Goal: Task Accomplishment & Management: Manage account settings

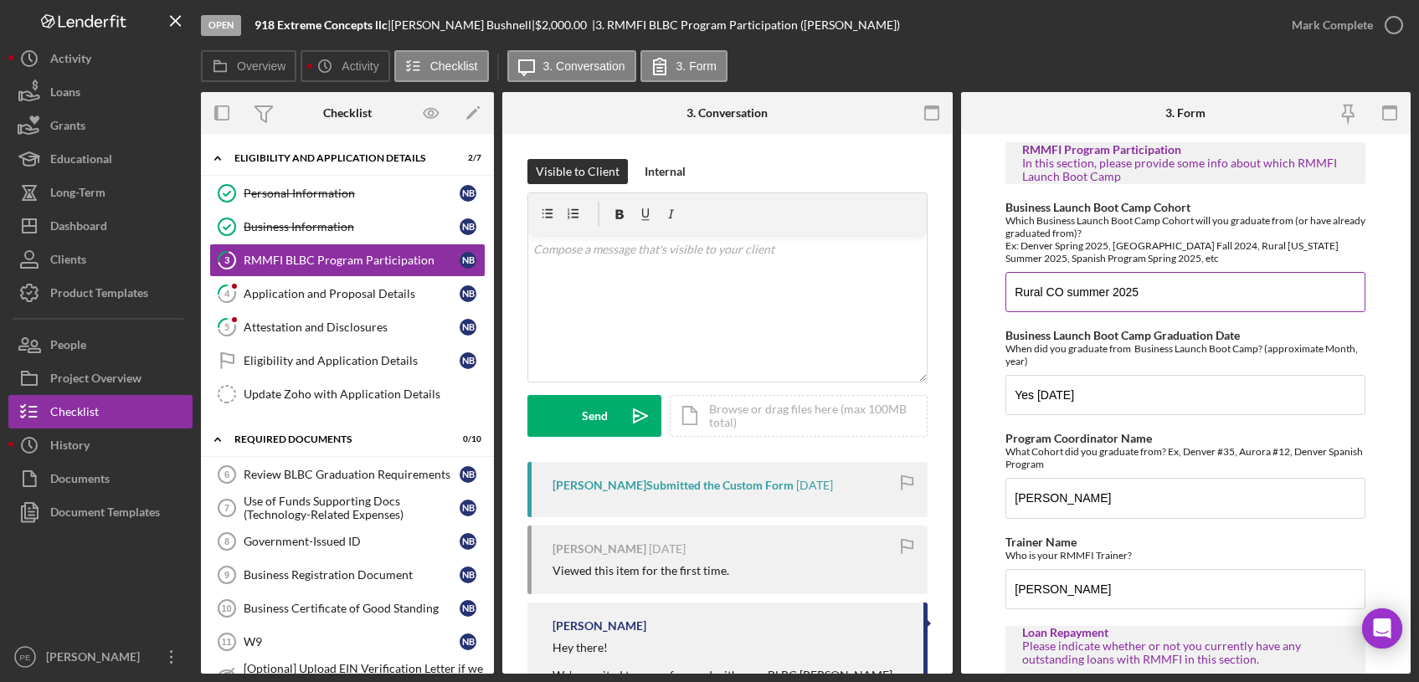
click at [1143, 296] on input "Rural CO summer 2025" at bounding box center [1185, 292] width 360 height 40
paste input "BLBC-EN-20-2025-1"
type input "BLBC-EN-20-2025-1"
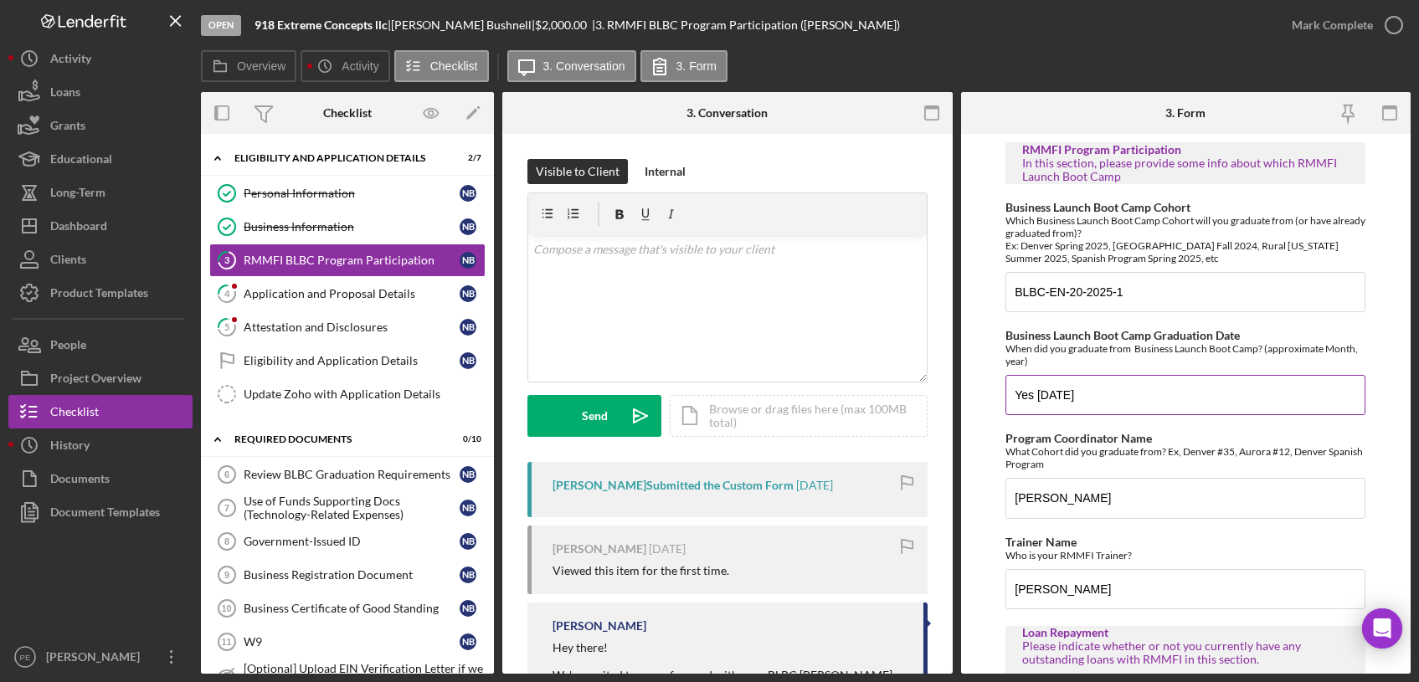
click at [1091, 395] on input "Yes [DATE]" at bounding box center [1185, 395] width 360 height 40
type input "Y"
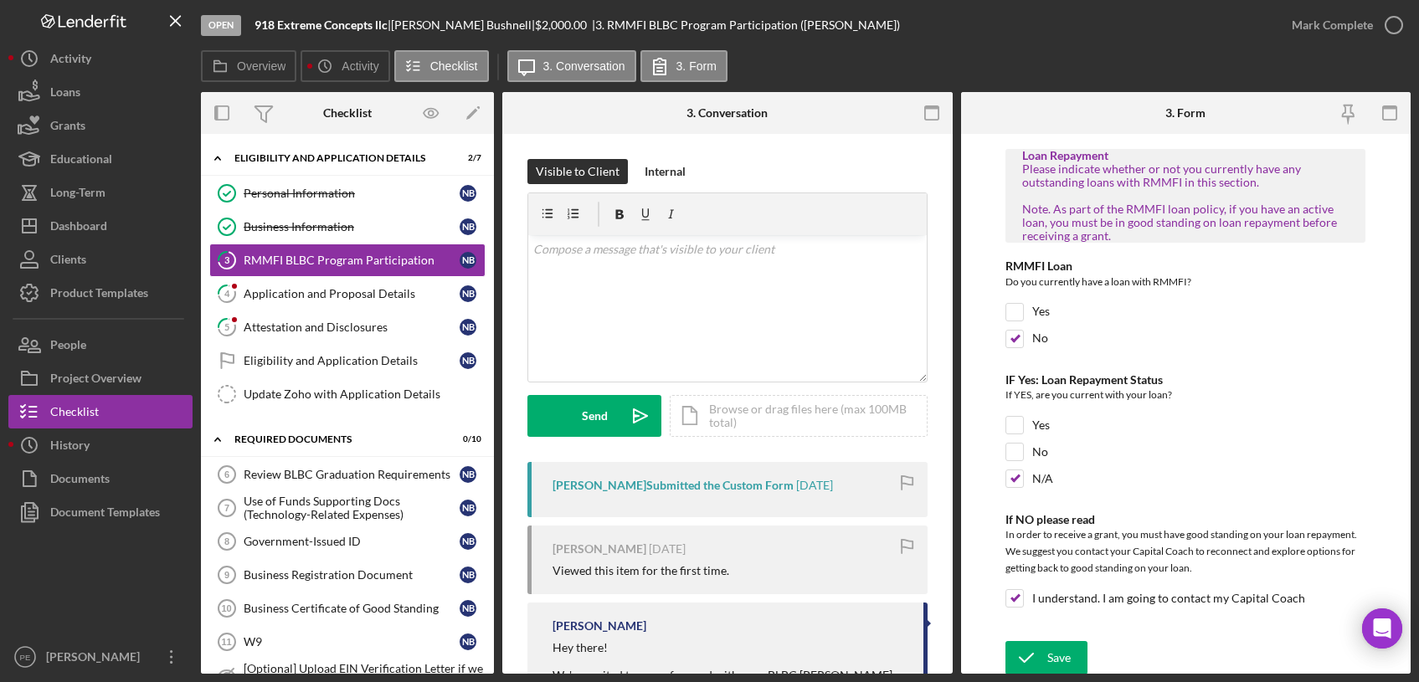
scroll to position [480, 0]
type input "[DATE]"
click at [1055, 652] on div "Save" at bounding box center [1058, 654] width 23 height 33
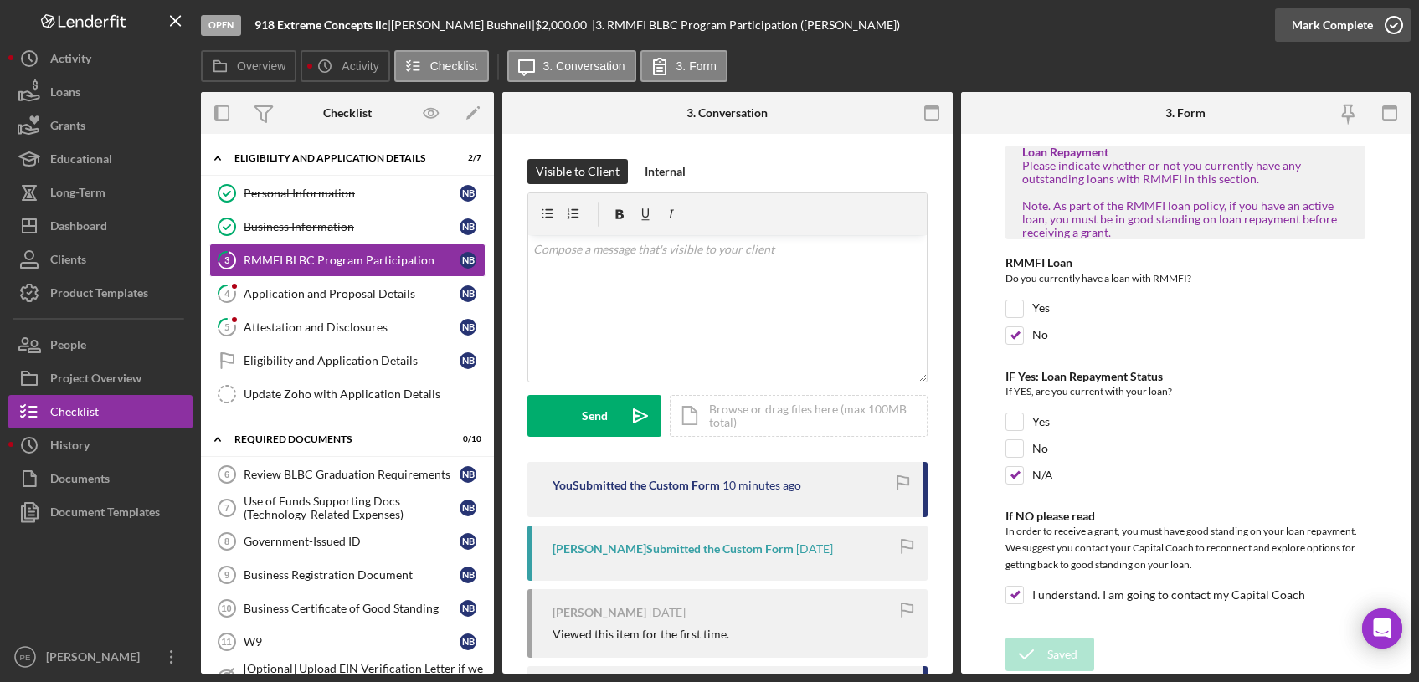
click at [1374, 28] on icon "button" at bounding box center [1394, 25] width 42 height 42
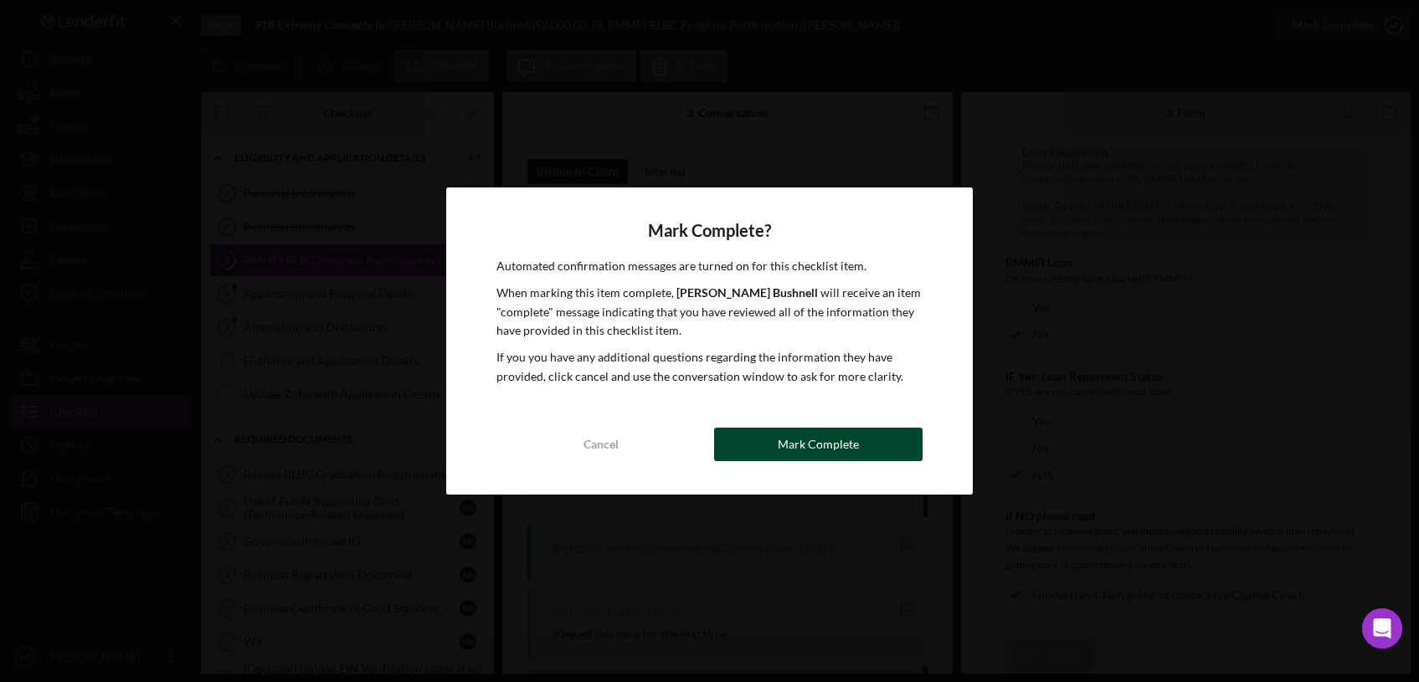
click at [807, 441] on div "Mark Complete" at bounding box center [818, 444] width 81 height 33
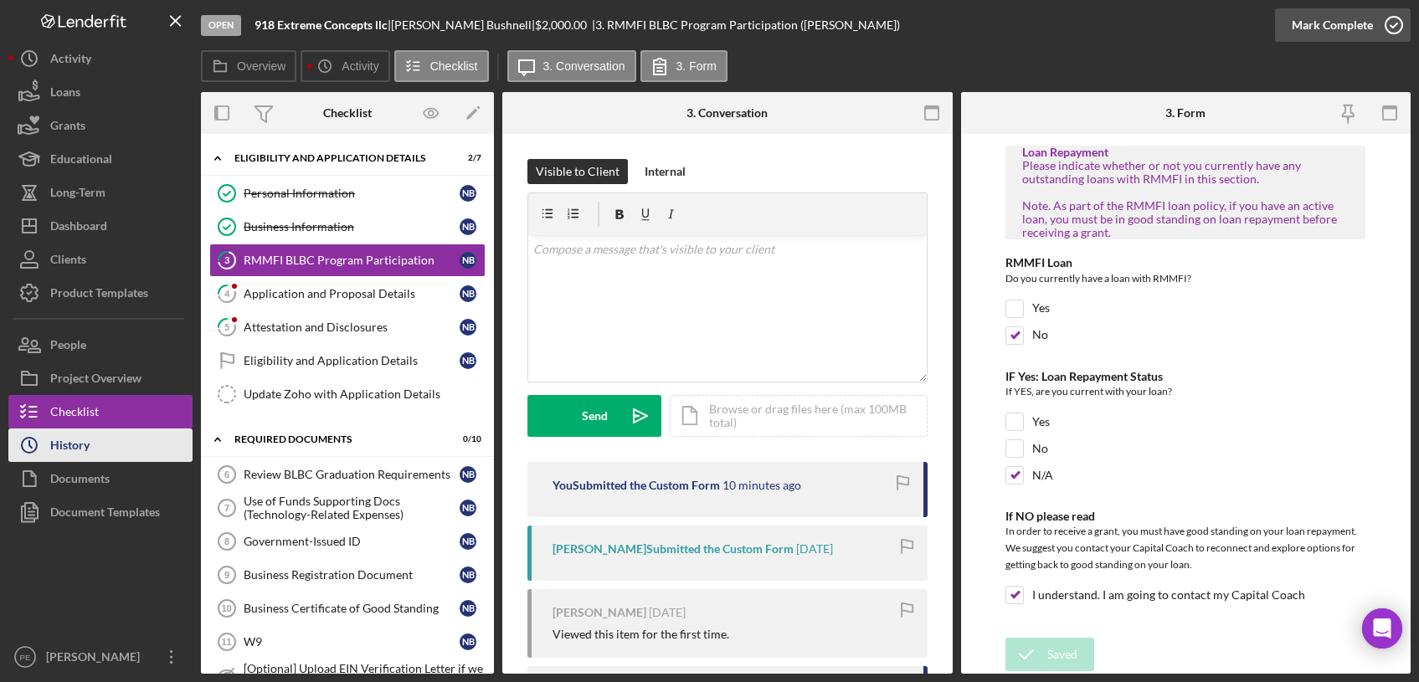
scroll to position [547, 0]
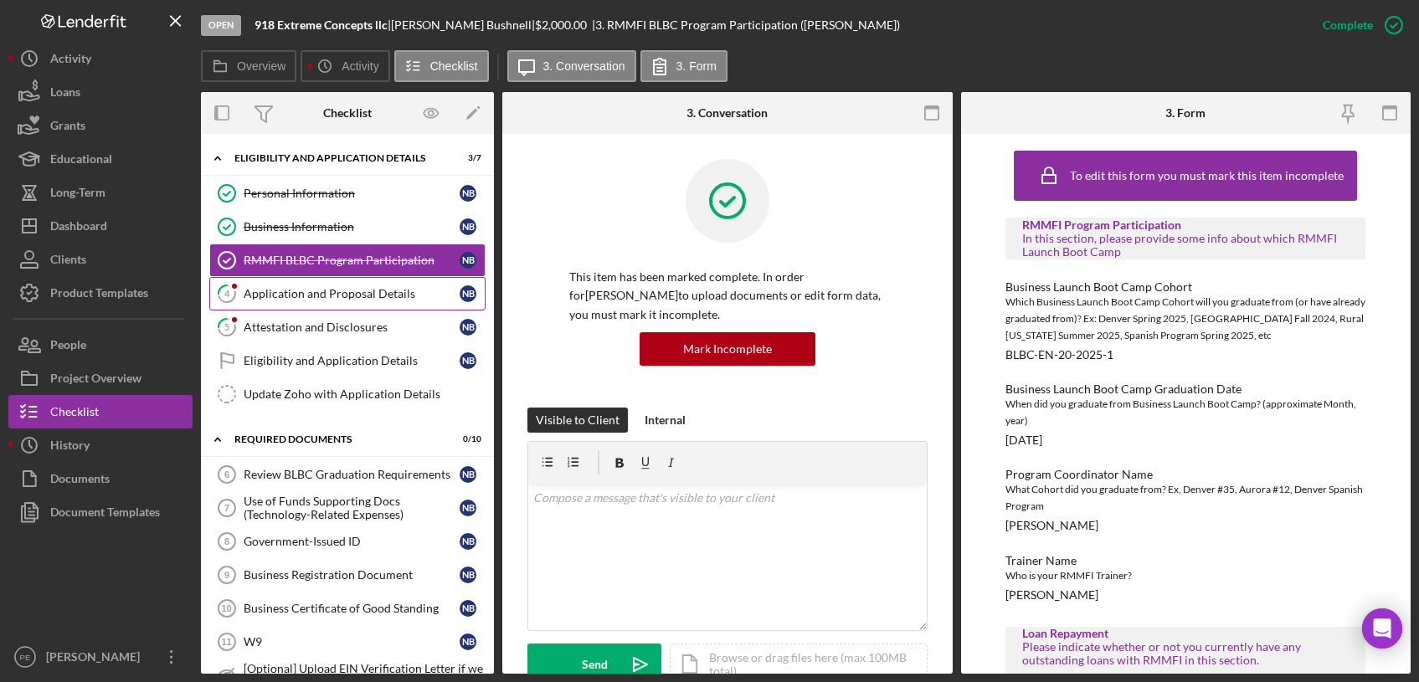
click at [295, 304] on link "4 Application and Proposal Details N B" at bounding box center [347, 293] width 276 height 33
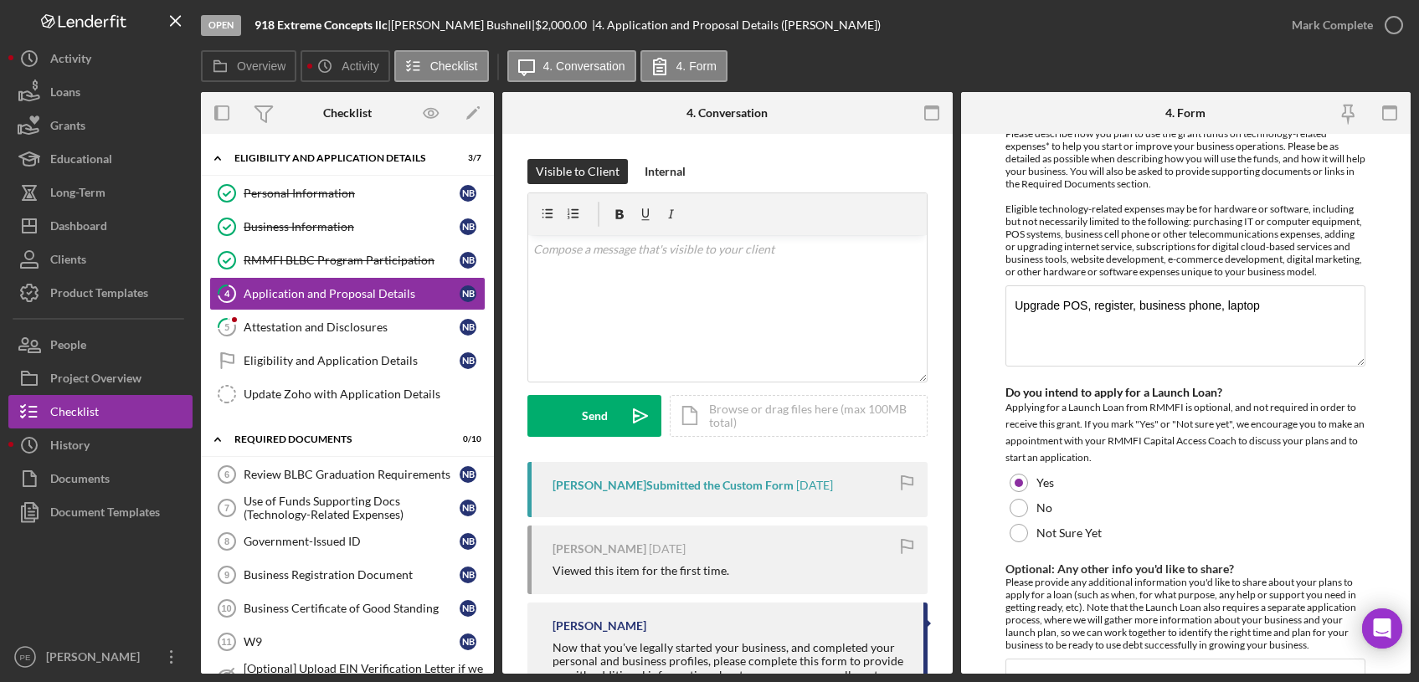
scroll to position [1904, 0]
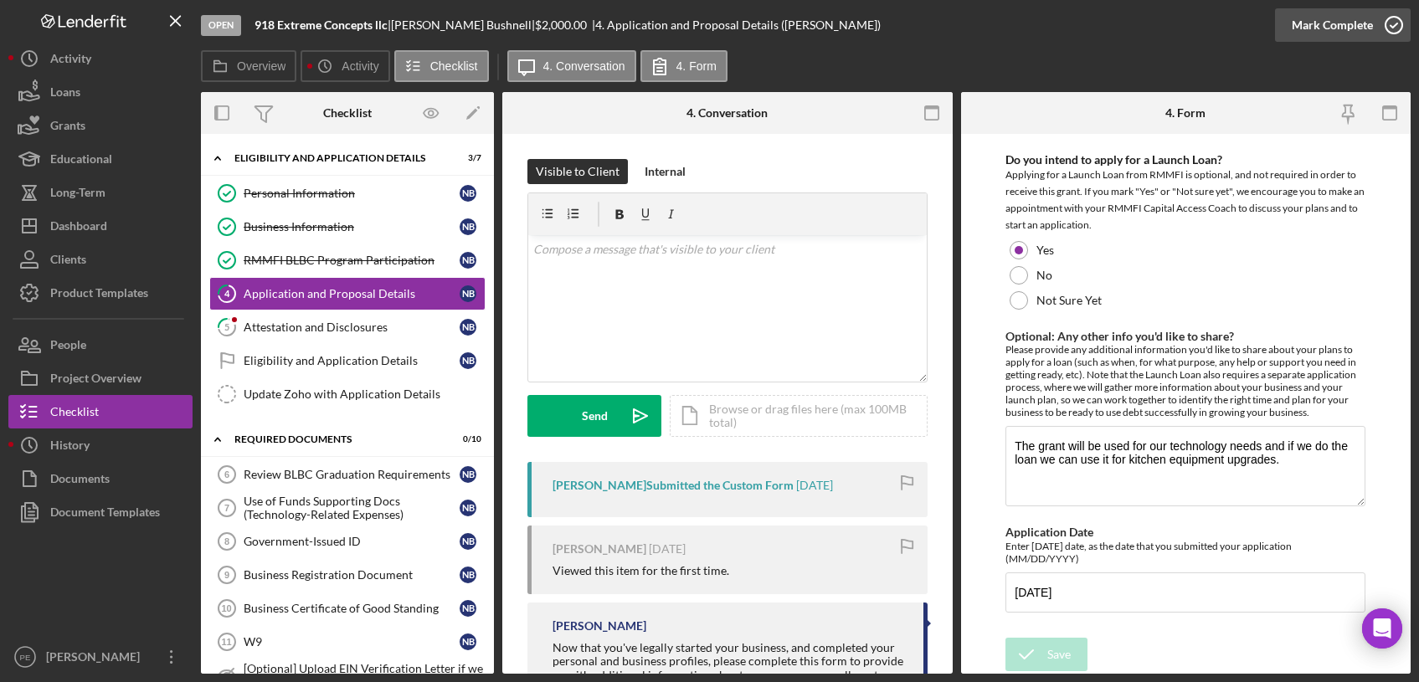
click at [1361, 20] on div "Mark Complete" at bounding box center [1332, 24] width 81 height 33
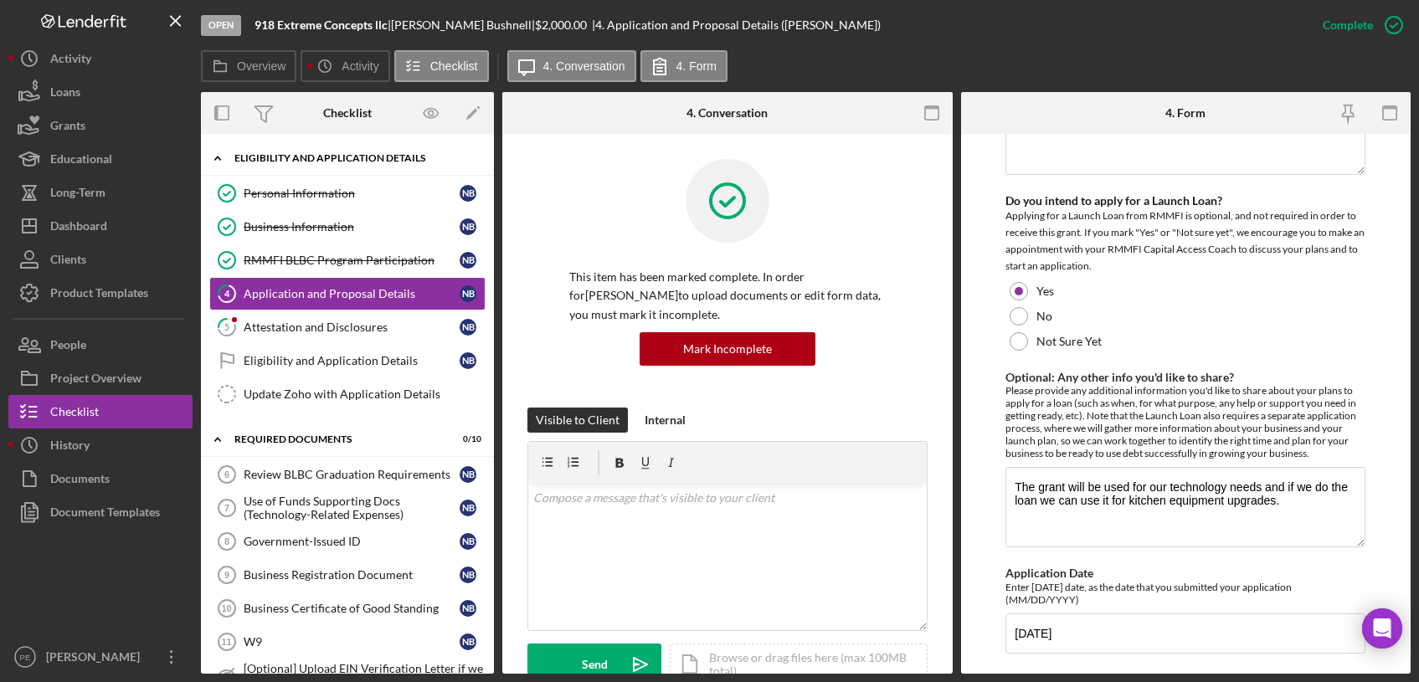
scroll to position [1971, 0]
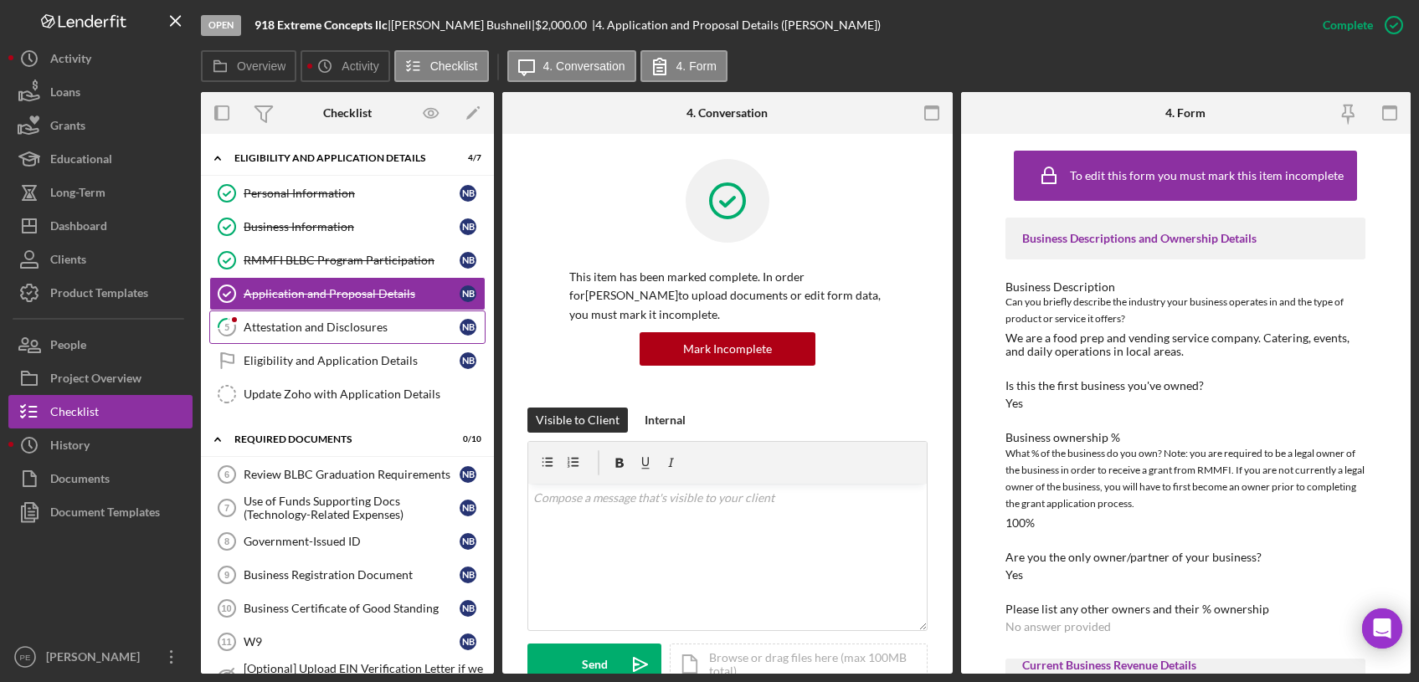
click at [292, 326] on div "Attestation and Disclosures" at bounding box center [352, 327] width 216 height 13
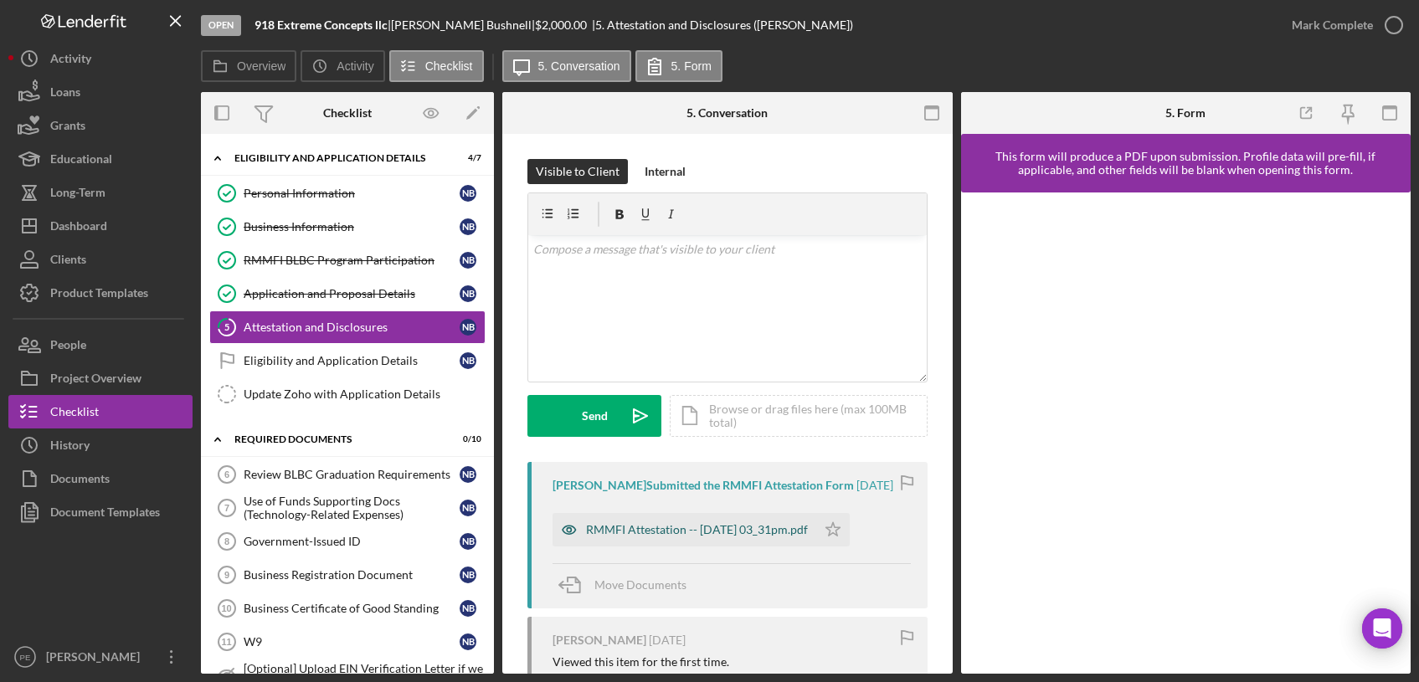
click at [647, 537] on div "RMMFI Attestation -- [DATE] 03_31pm.pdf" at bounding box center [697, 529] width 222 height 13
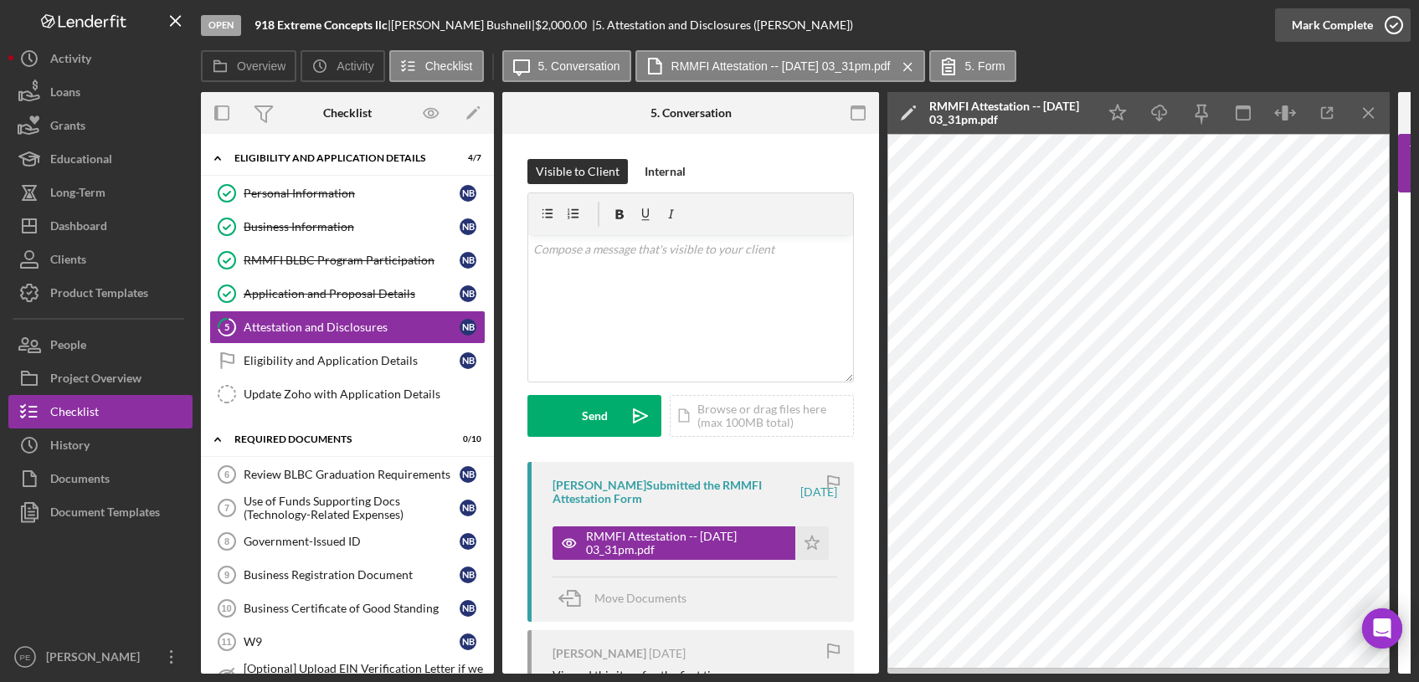
click at [1368, 32] on div "Mark Complete" at bounding box center [1332, 24] width 81 height 33
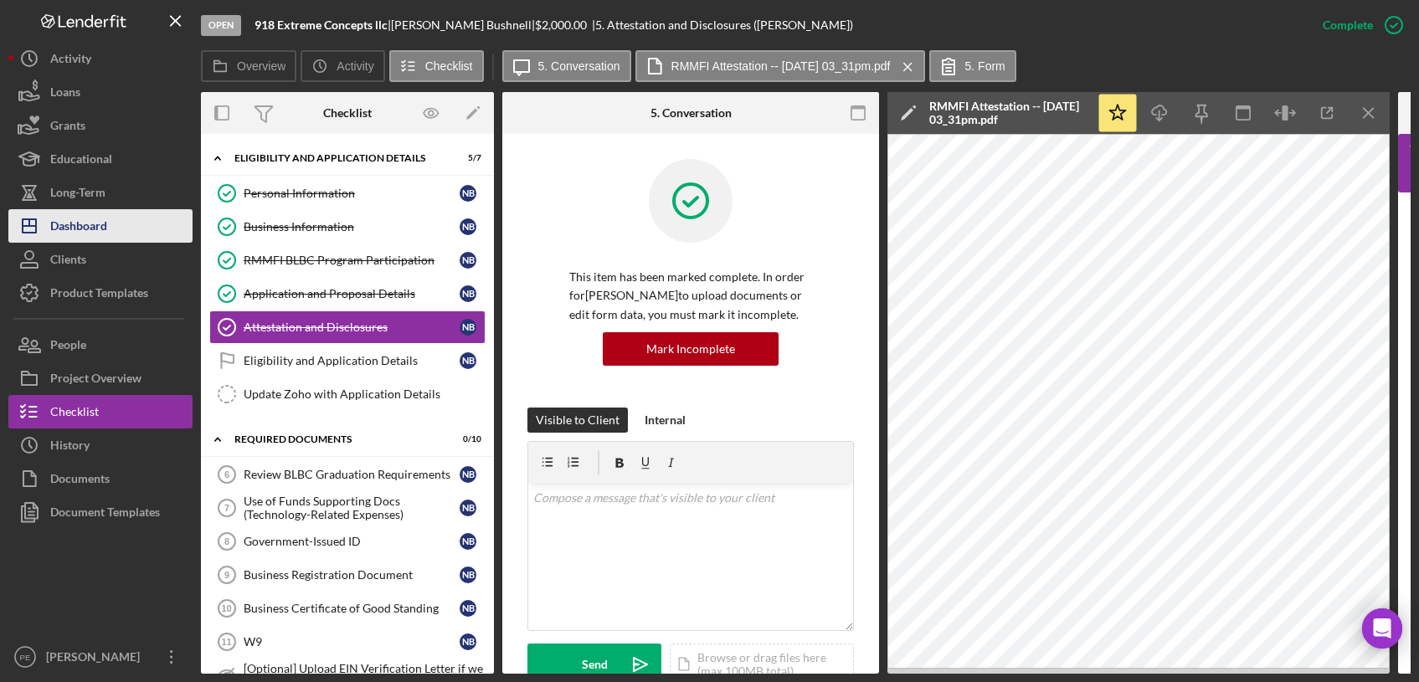
click at [79, 227] on div "Dashboard" at bounding box center [78, 228] width 57 height 38
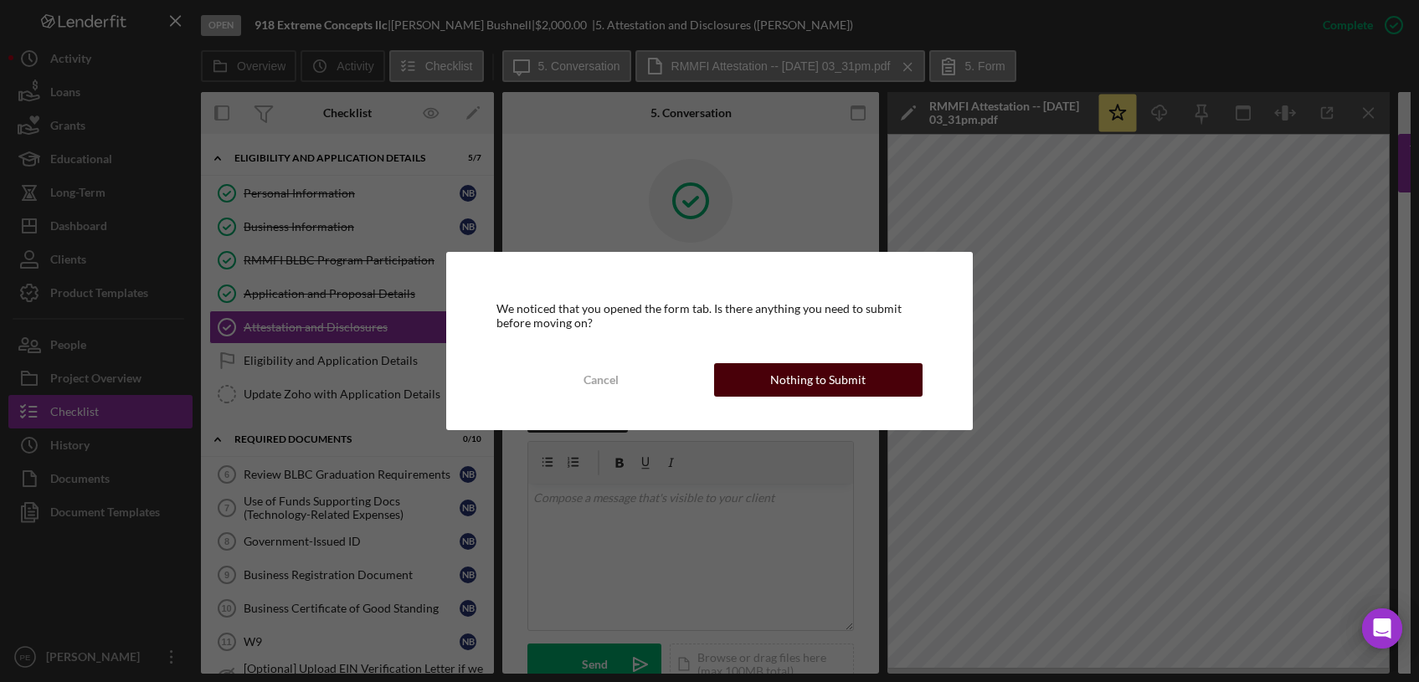
click at [779, 368] on div "Nothing to Submit" at bounding box center [817, 379] width 95 height 33
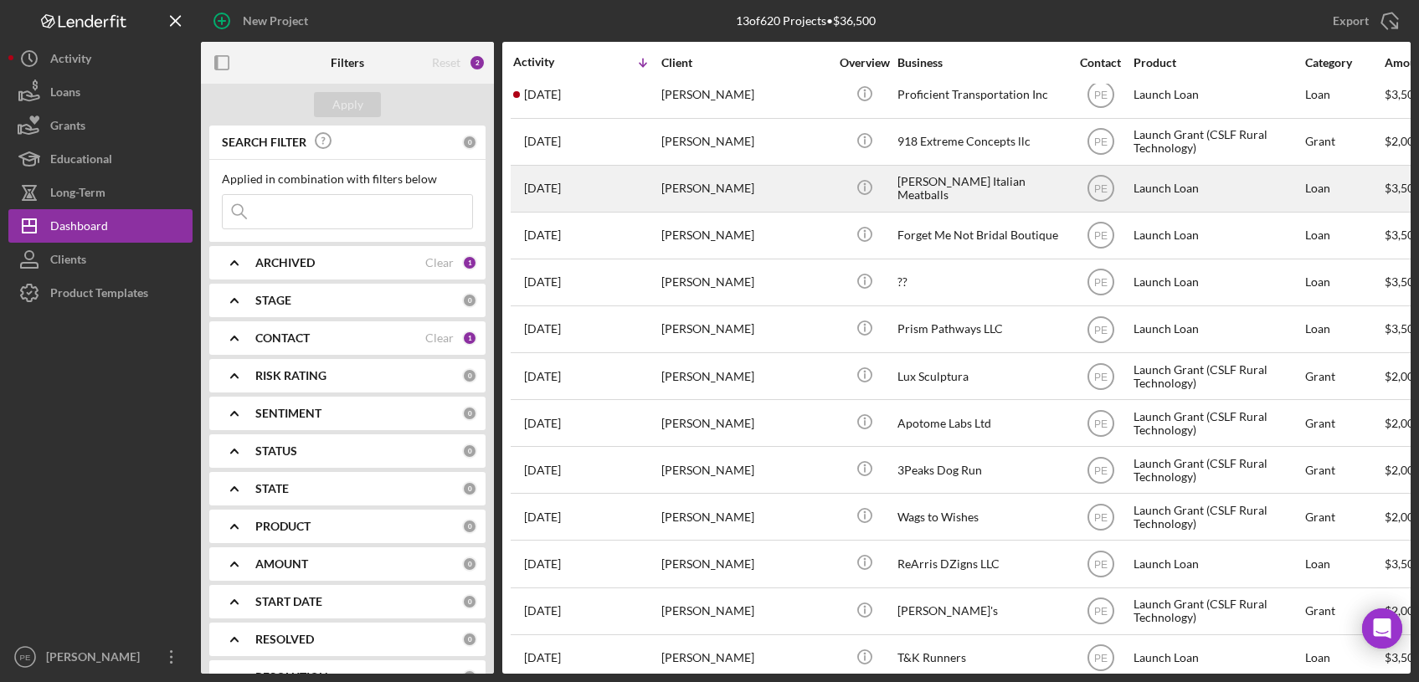
scroll to position [29, 0]
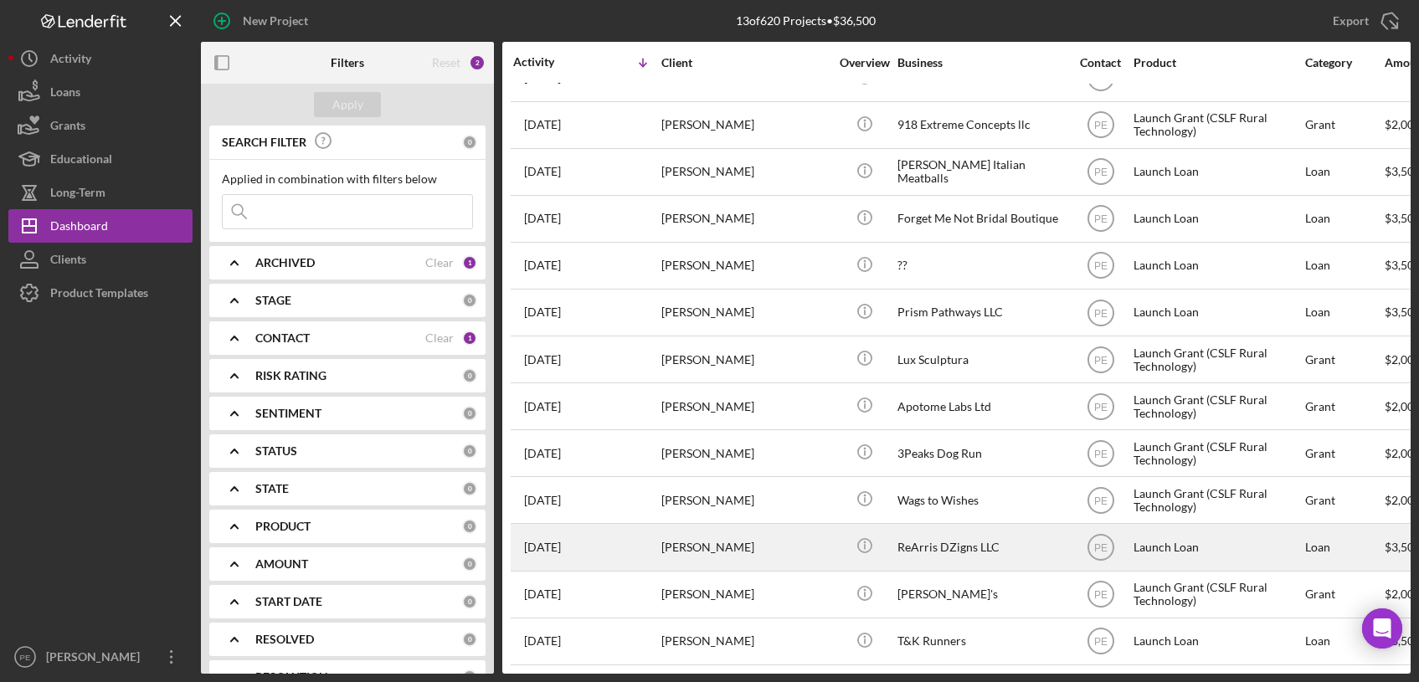
click at [673, 559] on div "[PERSON_NAME]" at bounding box center [744, 547] width 167 height 44
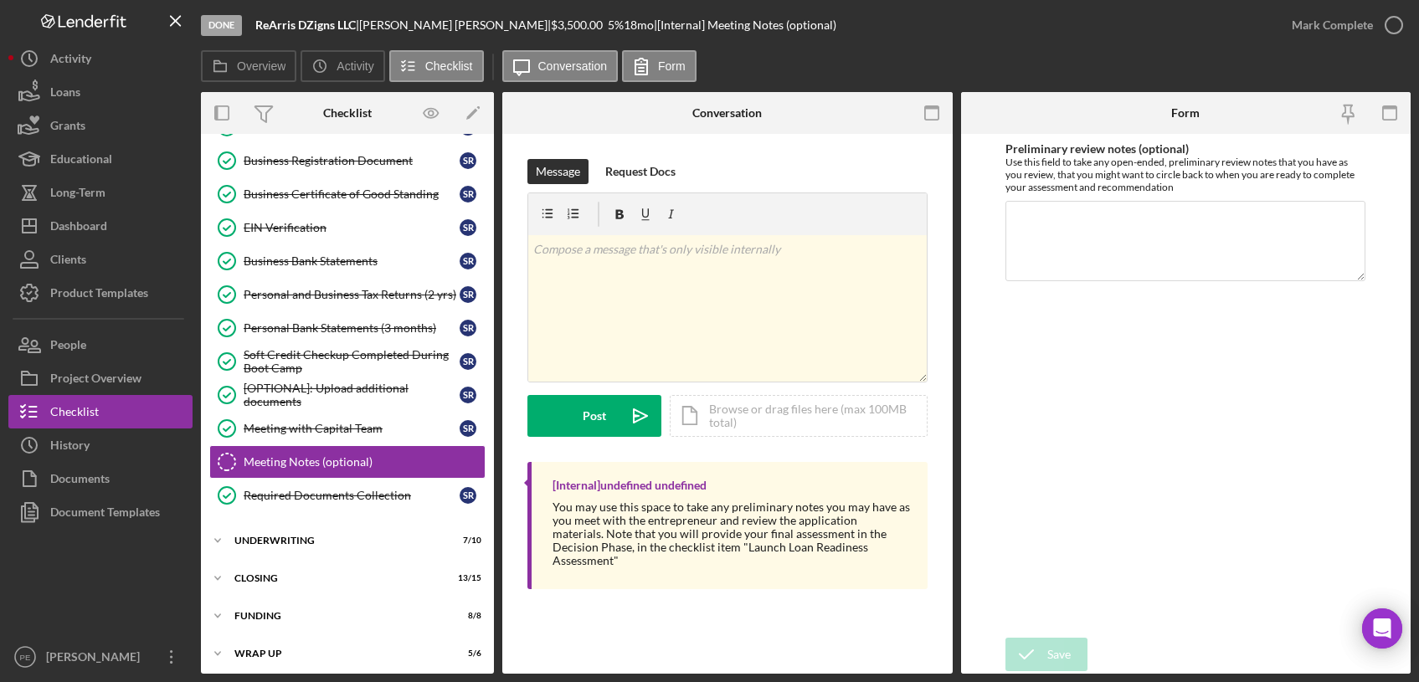
scroll to position [277, 0]
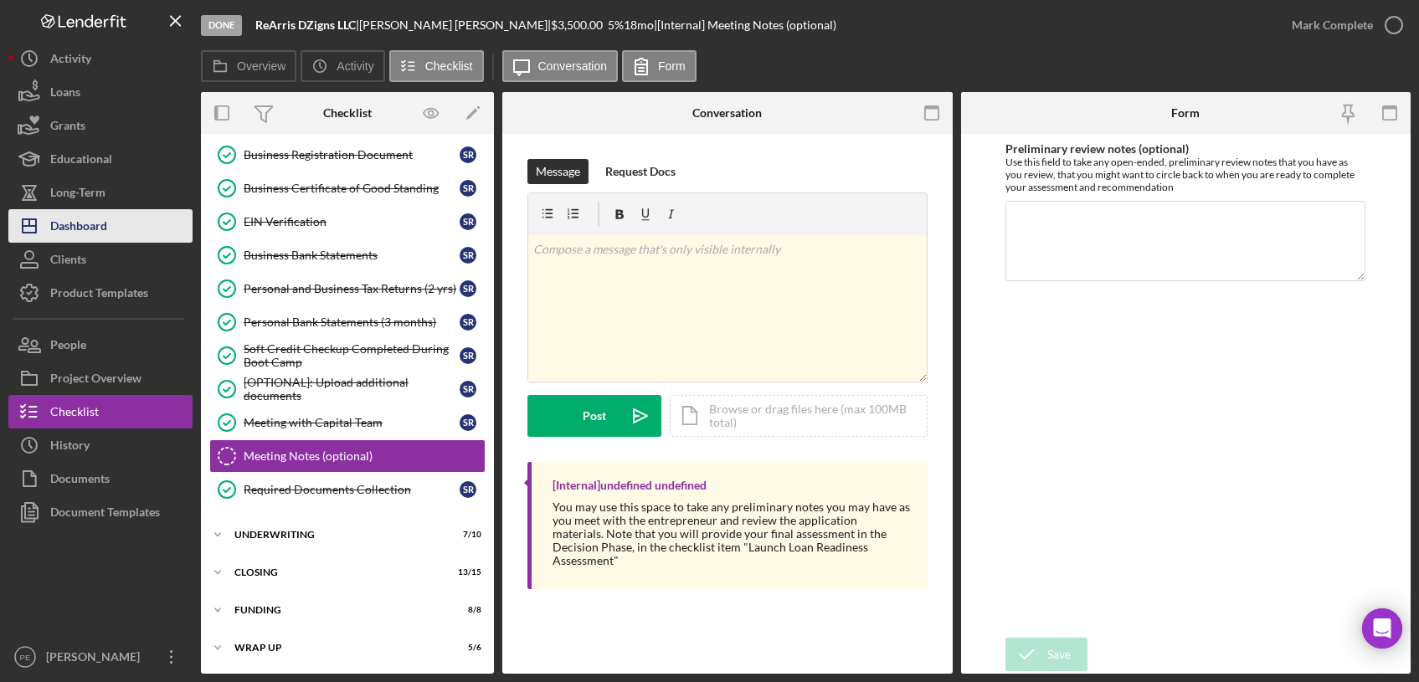
click at [103, 238] on div "Dashboard" at bounding box center [78, 228] width 57 height 38
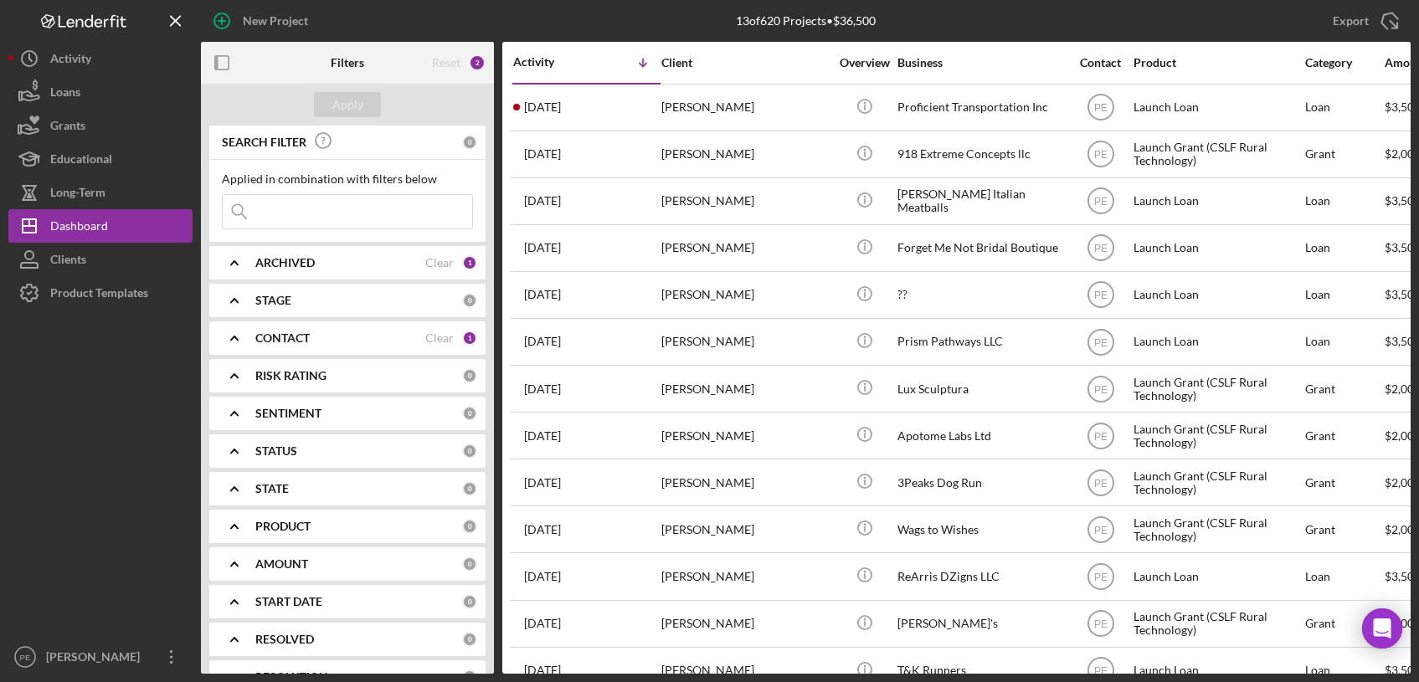
click at [368, 295] on div "STAGE" at bounding box center [358, 300] width 207 height 13
click at [232, 395] on input "In Review" at bounding box center [231, 396] width 17 height 17
checkbox input "true"
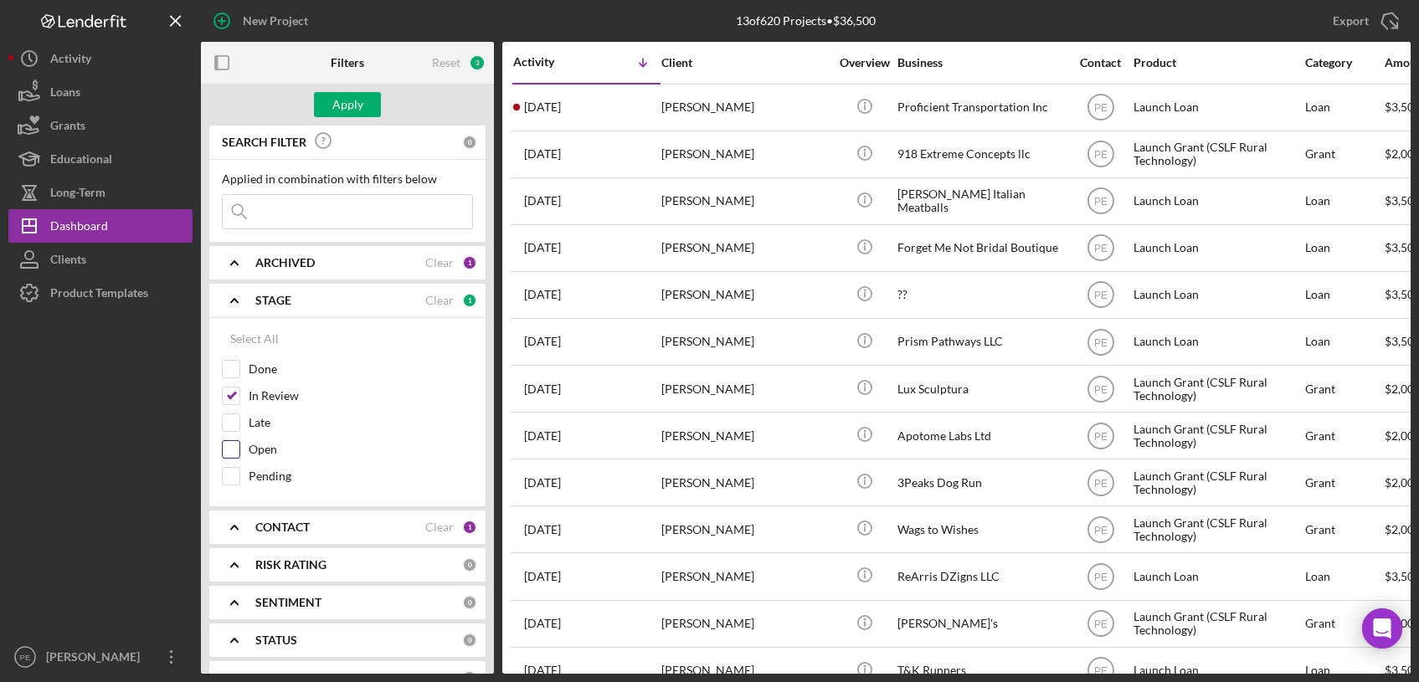
click at [229, 444] on input "Open" at bounding box center [231, 449] width 17 height 17
checkbox input "true"
click at [230, 473] on input "Pending" at bounding box center [231, 476] width 17 height 17
checkbox input "true"
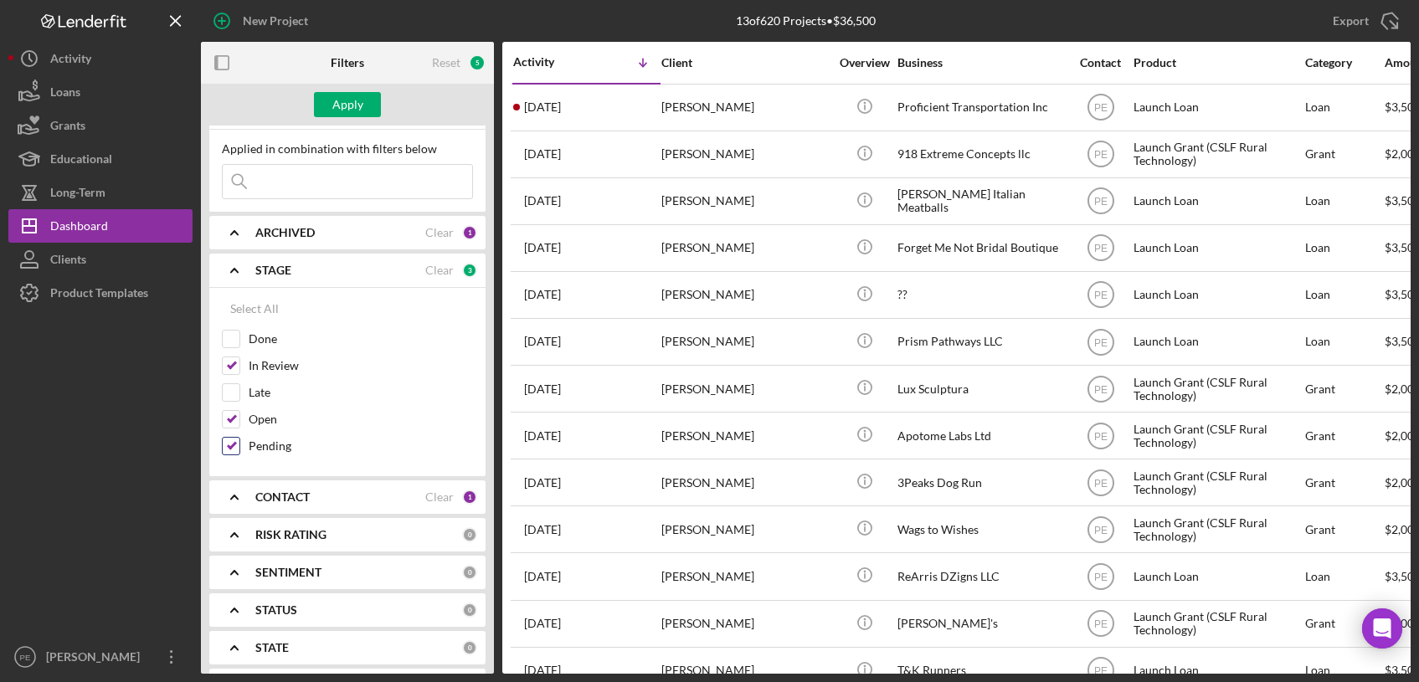
scroll to position [32, 0]
click at [343, 226] on div "ARCHIVED" at bounding box center [340, 230] width 170 height 13
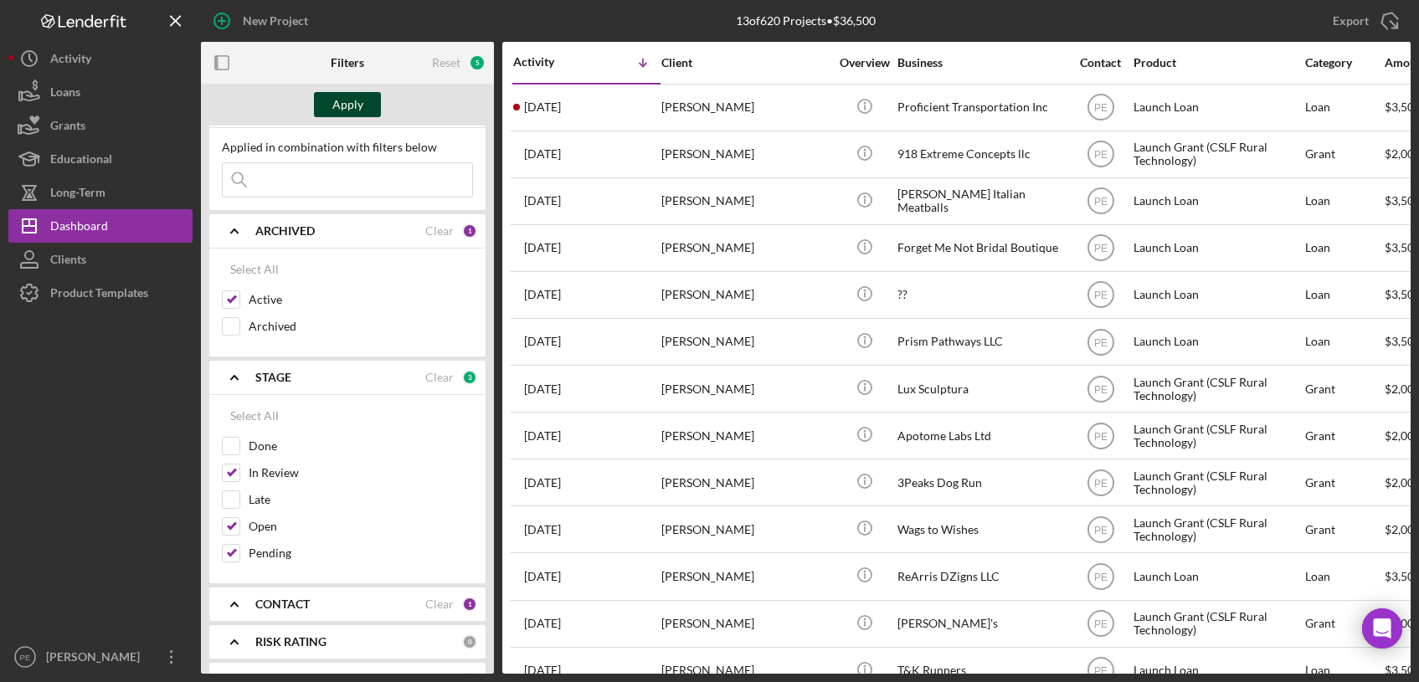
click at [362, 99] on button "Apply" at bounding box center [347, 104] width 67 height 25
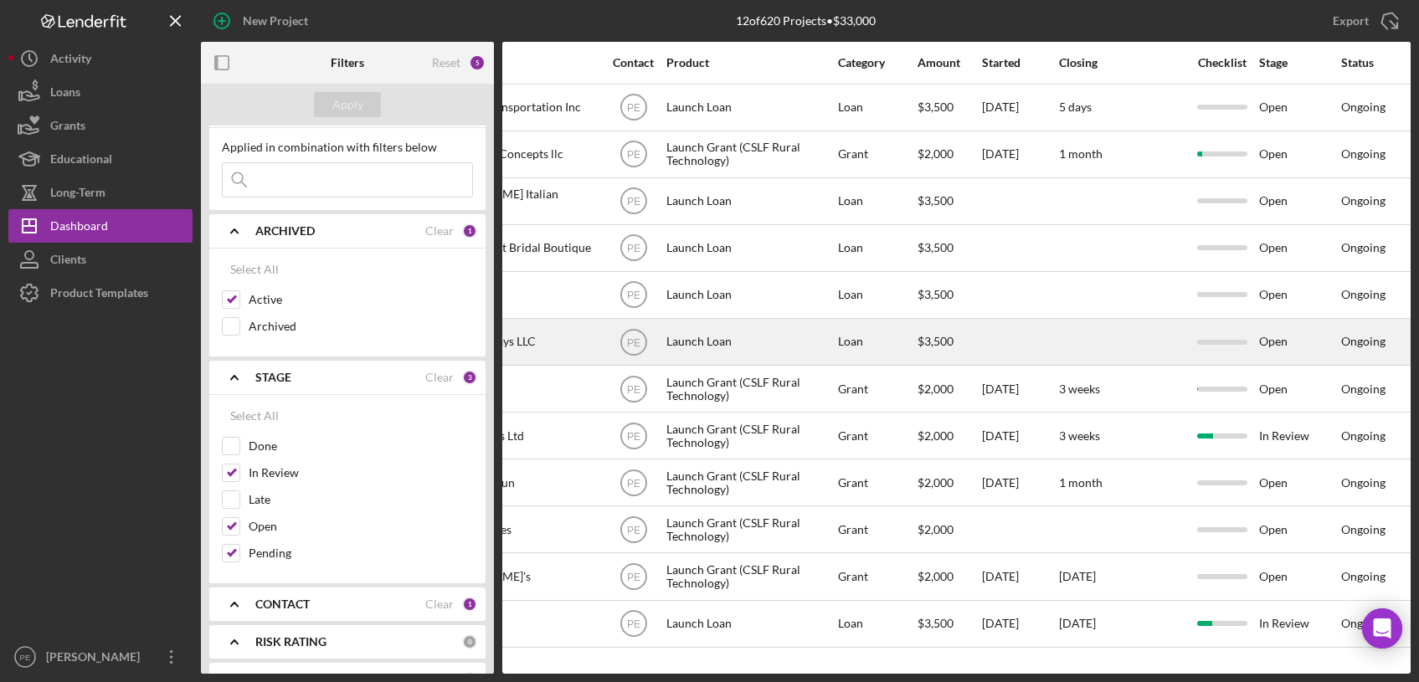
scroll to position [0, 239]
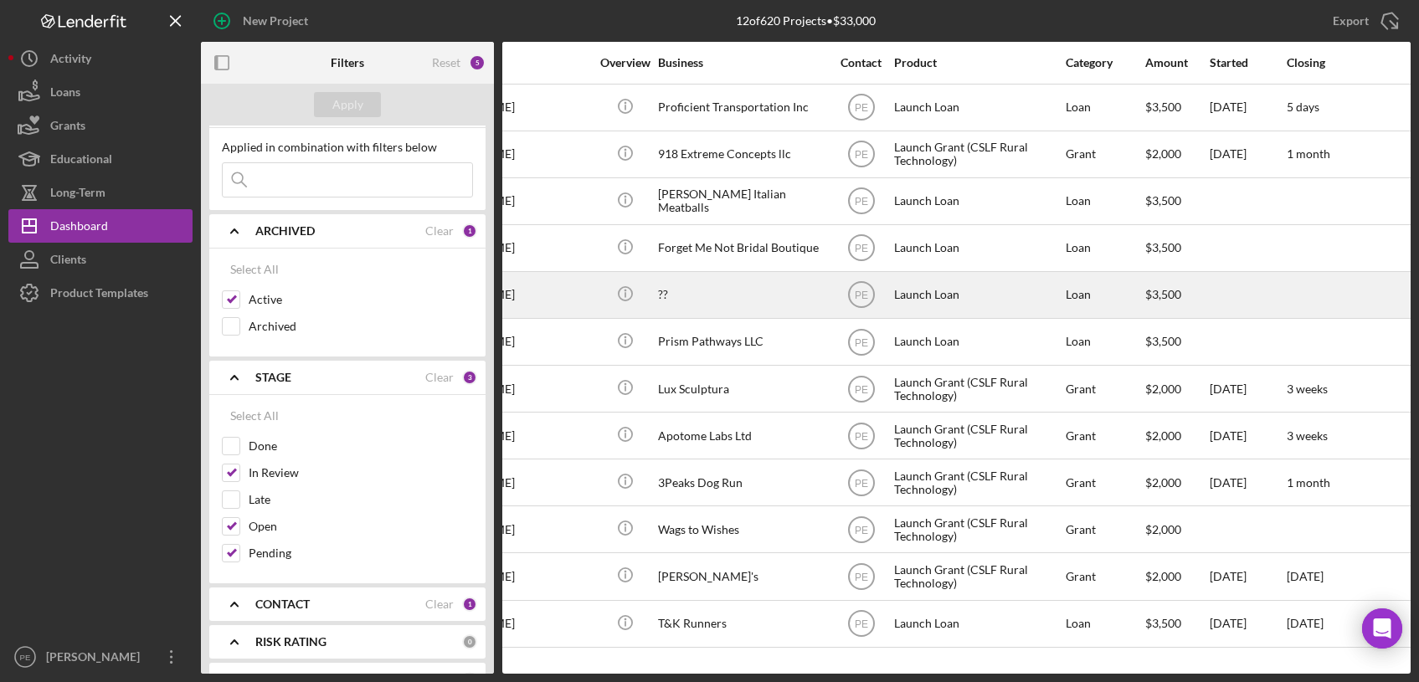
click at [1223, 301] on div at bounding box center [1247, 295] width 75 height 44
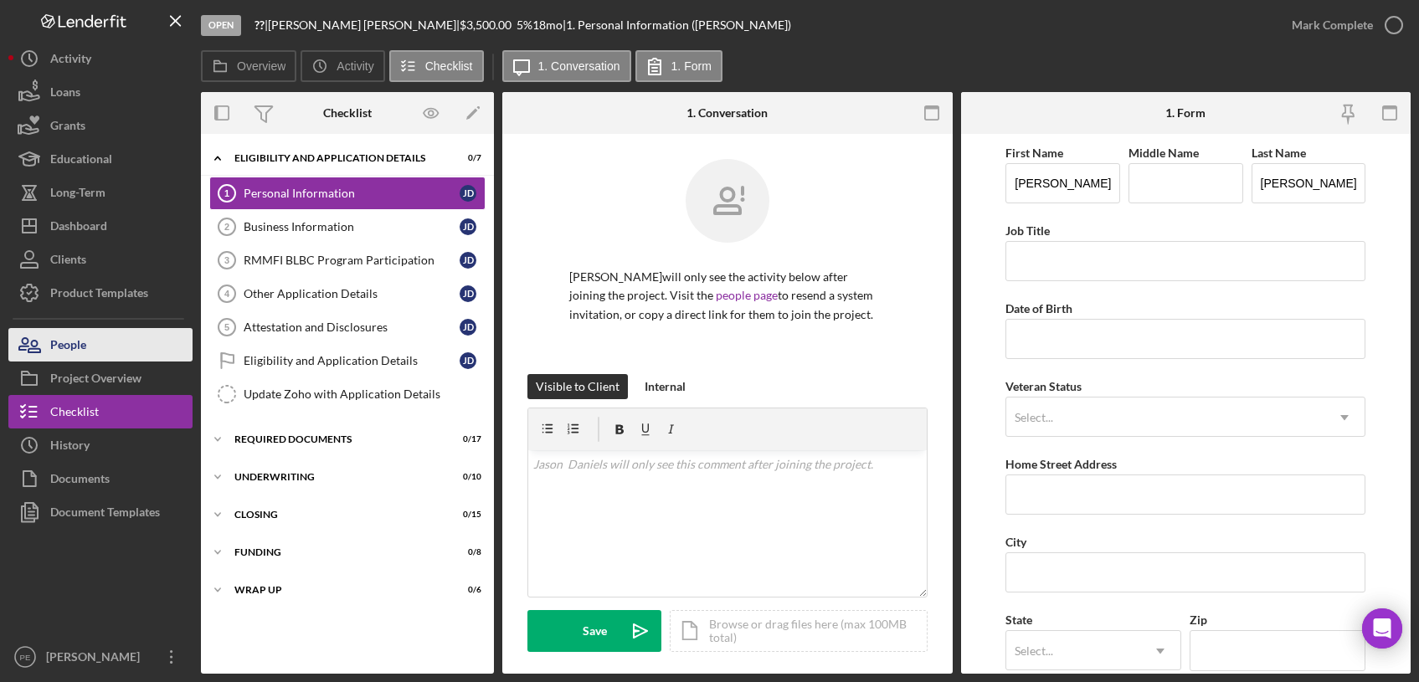
click at [91, 344] on button "People" at bounding box center [100, 344] width 184 height 33
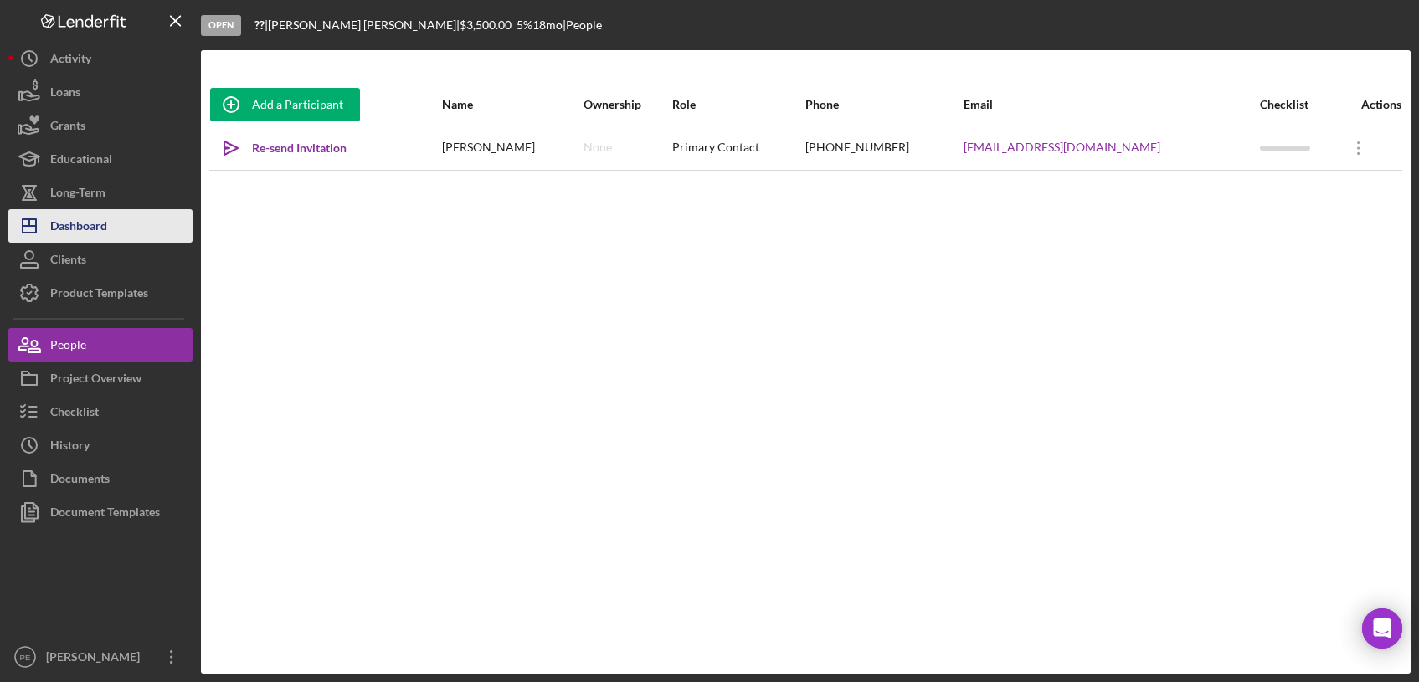
click at [76, 228] on div "Dashboard" at bounding box center [78, 228] width 57 height 38
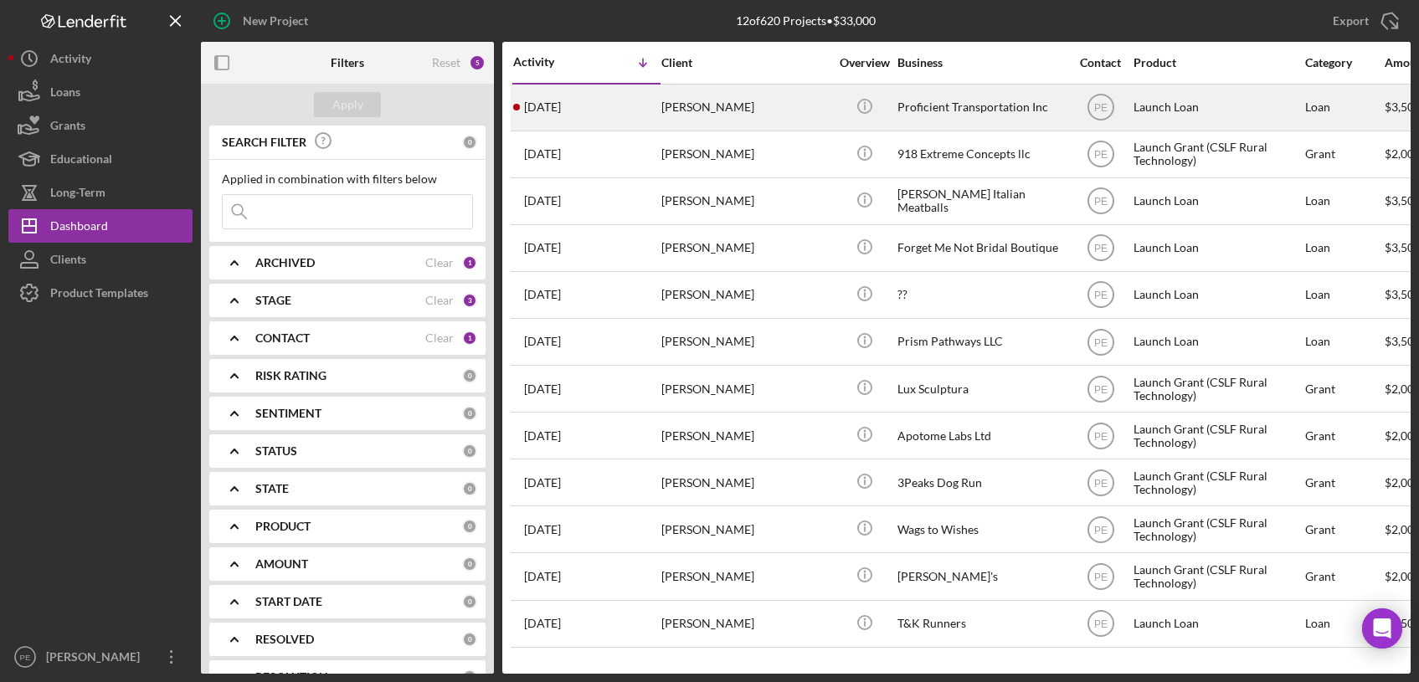
click at [587, 110] on div "[DATE] [PERSON_NAME]" at bounding box center [586, 107] width 146 height 44
